Goal: Information Seeking & Learning: Learn about a topic

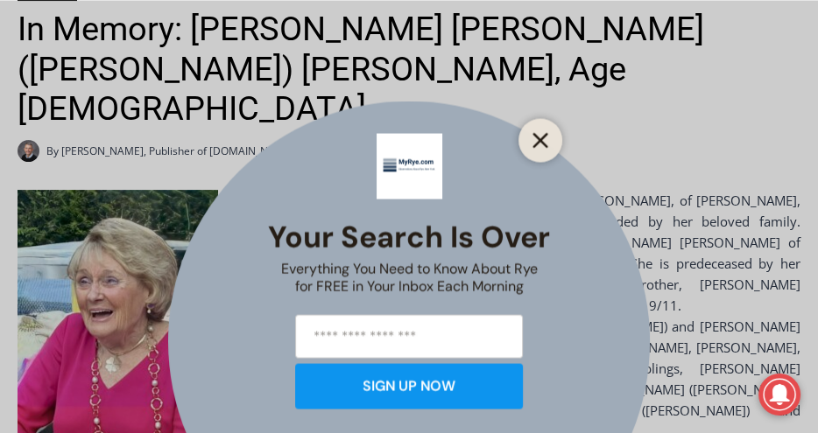
click at [548, 133] on button "Close" at bounding box center [540, 140] width 25 height 25
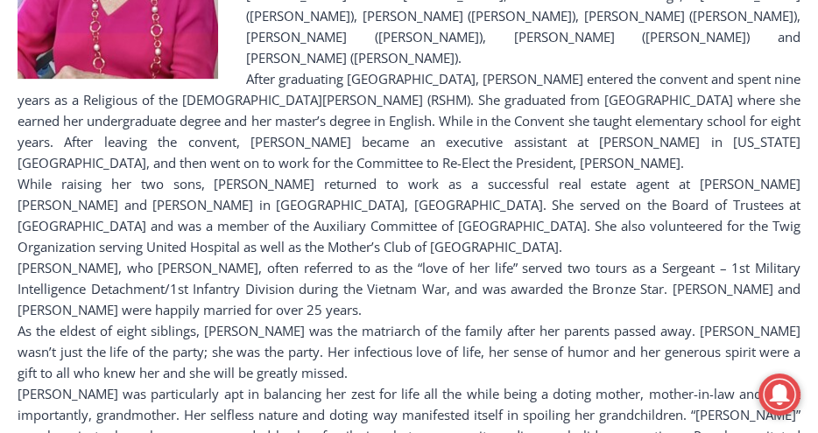
scroll to position [802, 0]
click at [749, 256] on div "Gary, who Maureen, often referred to as the “love of her life” served two tours…" at bounding box center [409, 287] width 783 height 63
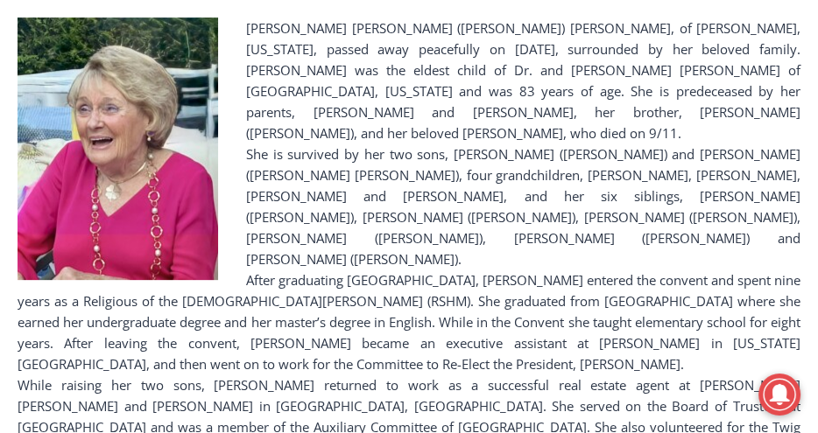
scroll to position [597, 0]
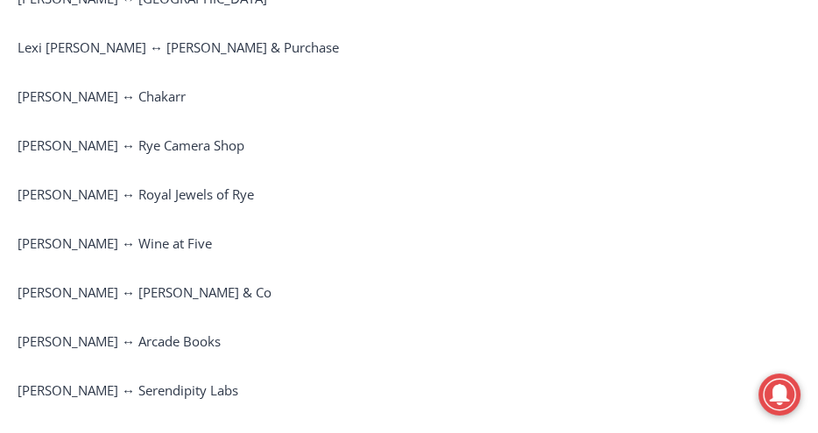
scroll to position [2188, 0]
drag, startPoint x: 432, startPoint y: 340, endPoint x: 413, endPoint y: 307, distance: 37.2
click at [413, 304] on p "[PERSON_NAME] ↔ [PERSON_NAME] & Co" at bounding box center [409, 293] width 783 height 21
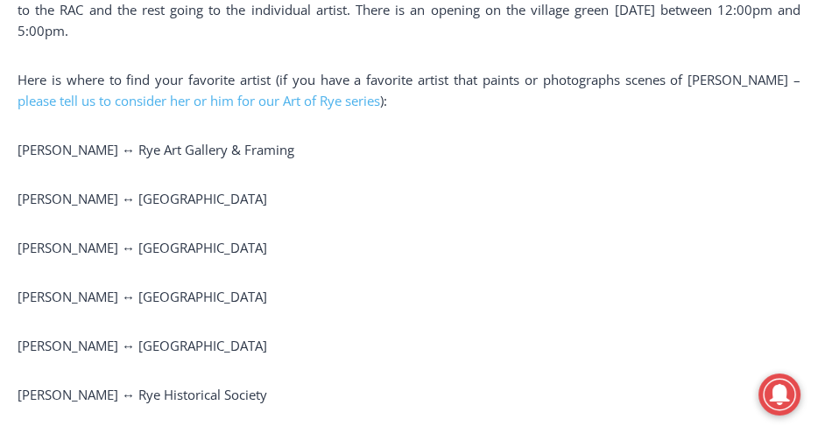
scroll to position [1254, 0]
drag, startPoint x: 413, startPoint y: 306, endPoint x: 370, endPoint y: 282, distance: 49.4
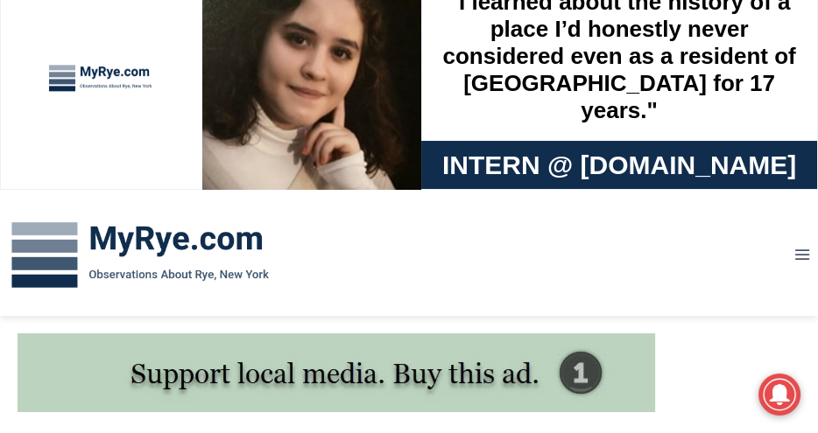
scroll to position [0, 0]
